Goal: Information Seeking & Learning: Learn about a topic

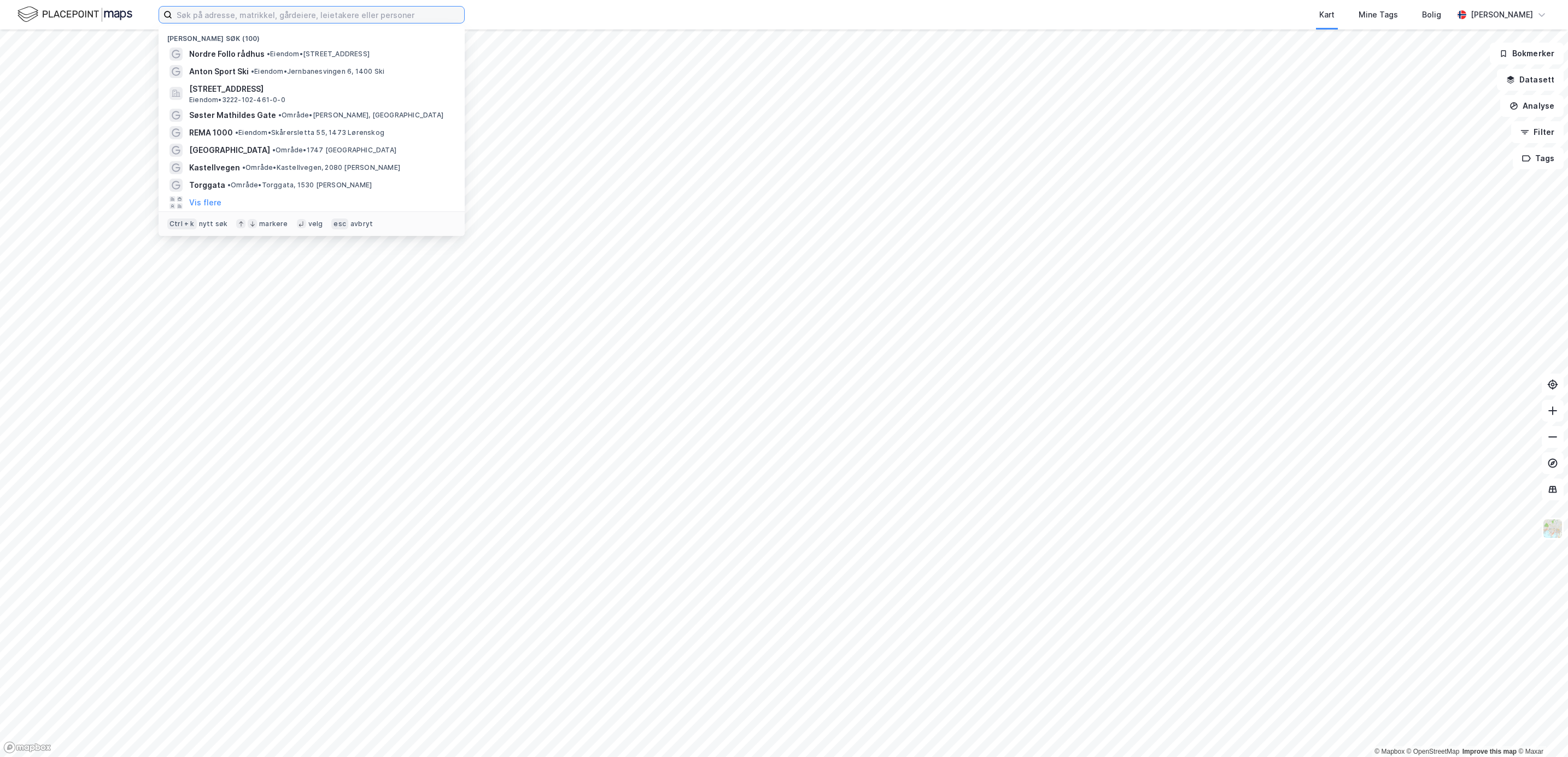
click at [251, 18] on input at bounding box center [318, 15] width 292 height 17
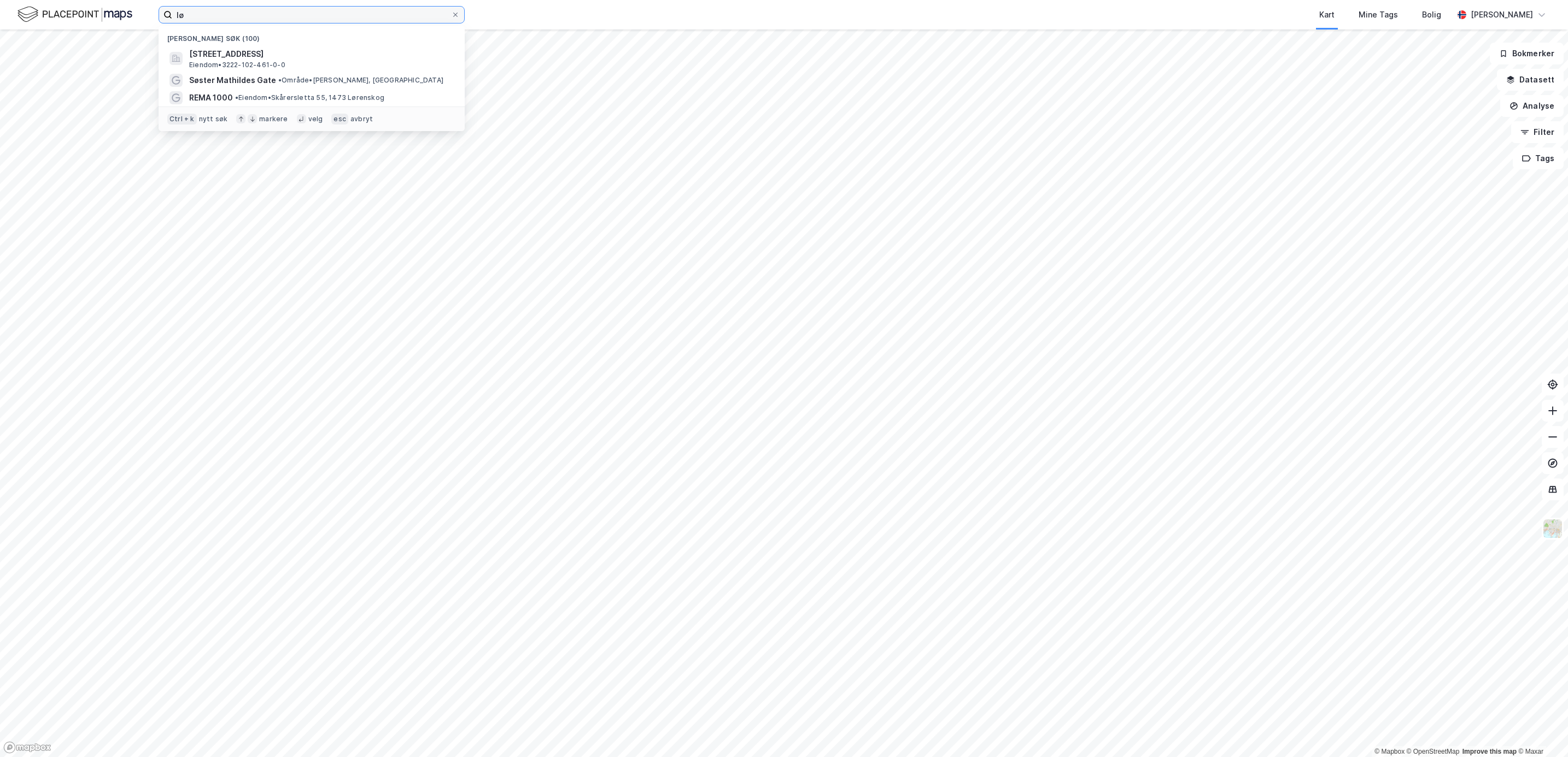
type input "l"
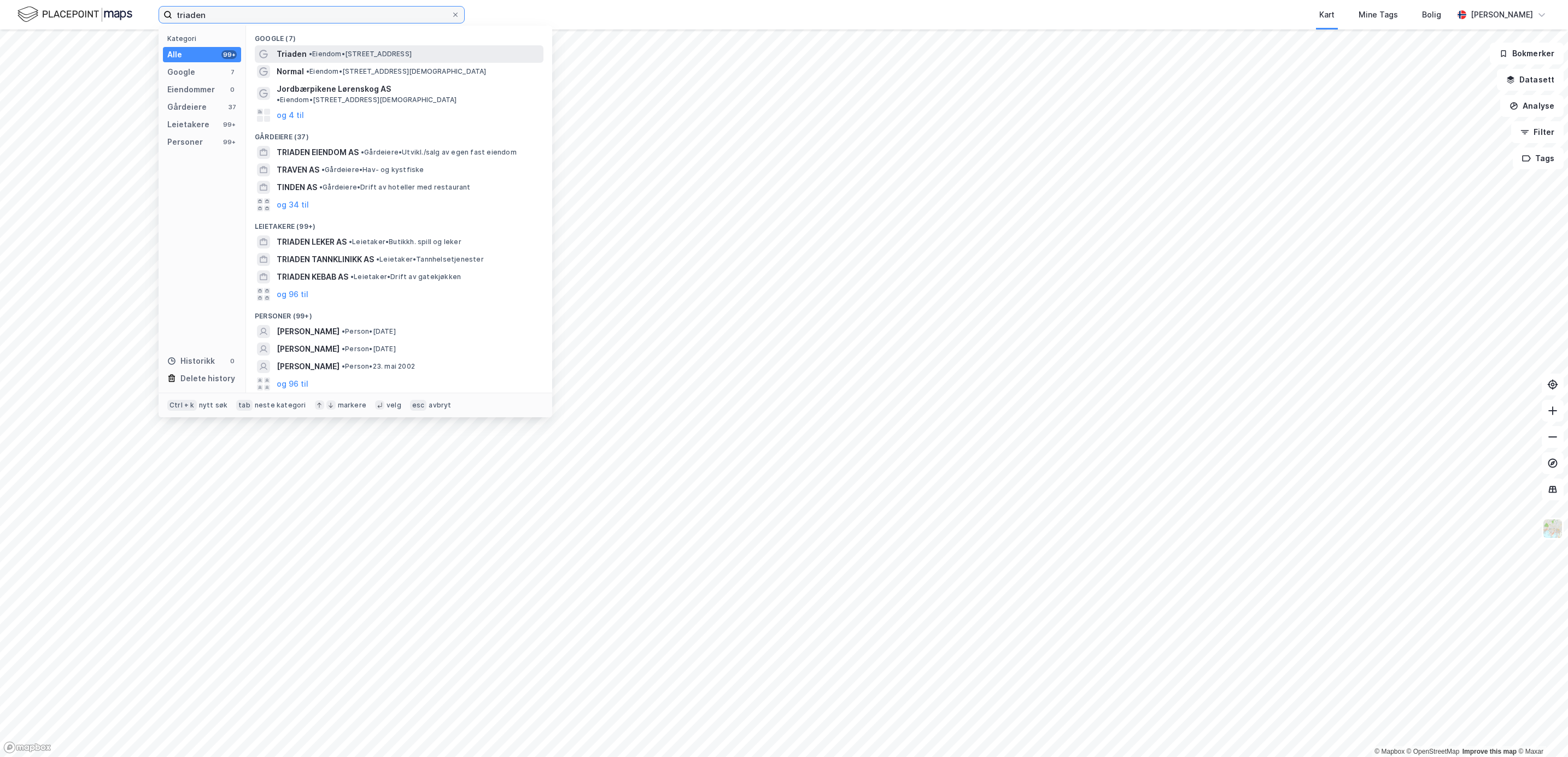
type input "triaden"
click at [300, 48] on span "Triaden" at bounding box center [292, 54] width 30 height 13
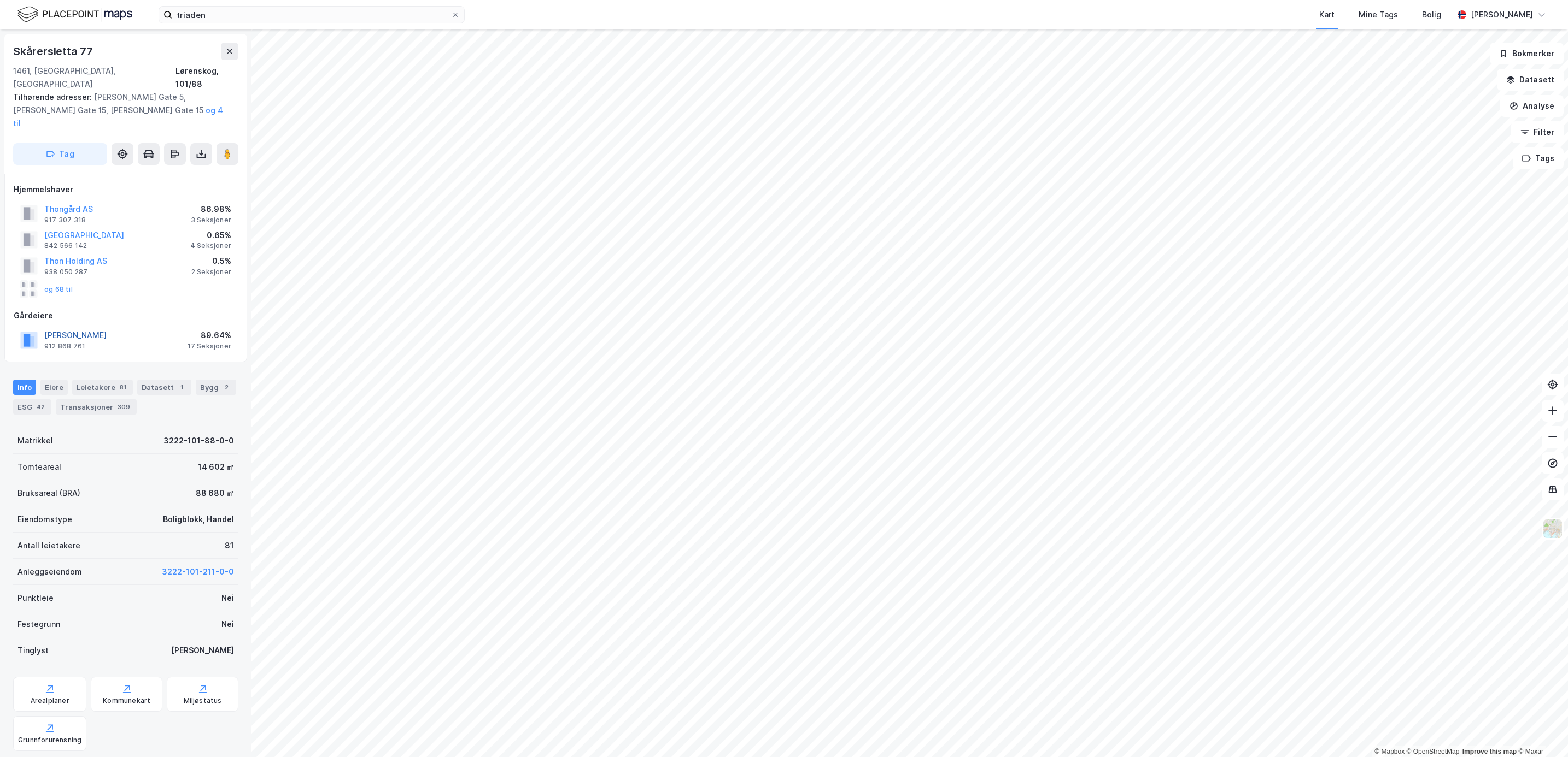
click at [0, 0] on button "[PERSON_NAME]" at bounding box center [0, 0] width 0 height 0
